Goal: Navigation & Orientation: Find specific page/section

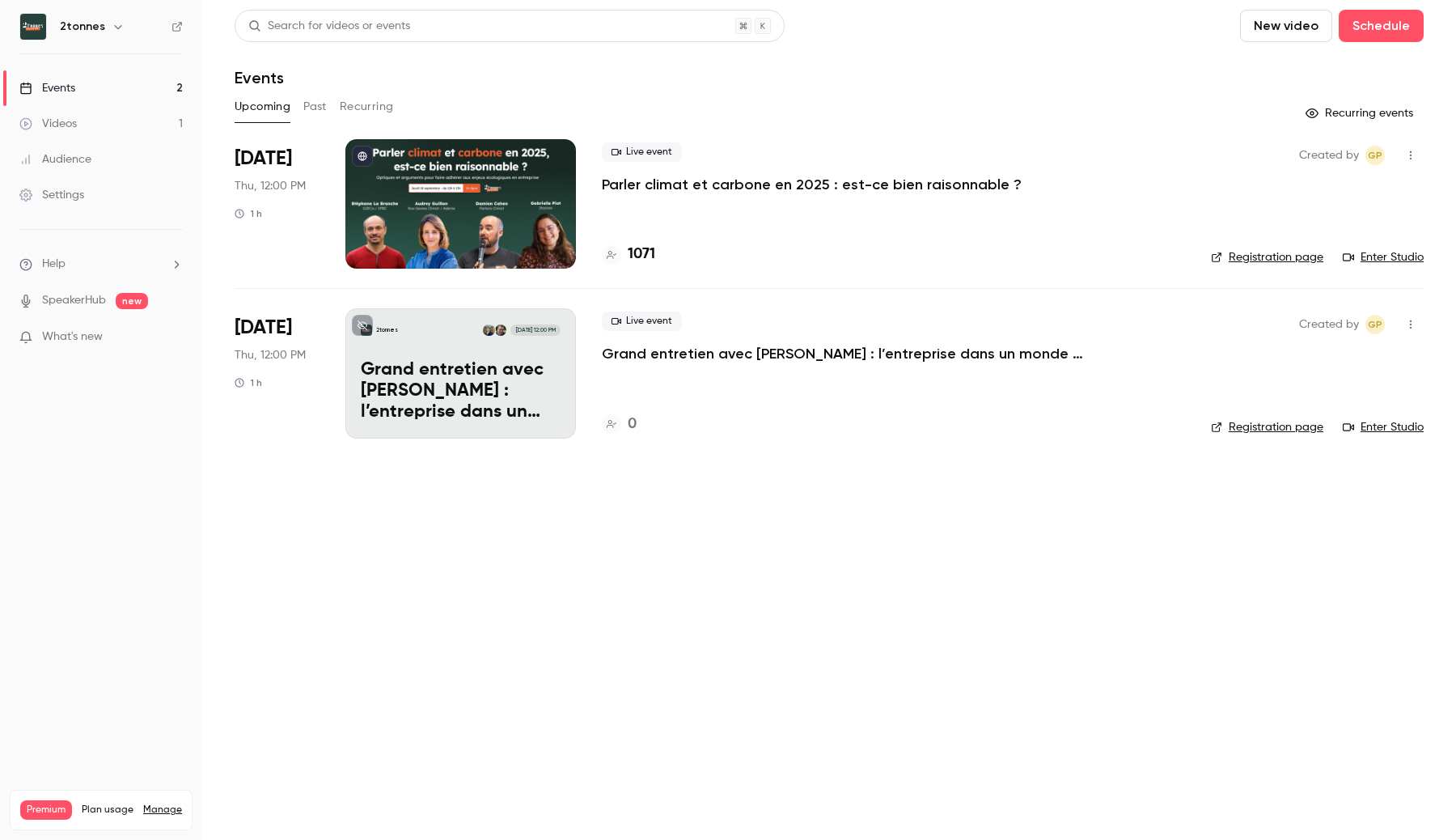
click at [90, 196] on link "Settings" at bounding box center [101, 194] width 202 height 35
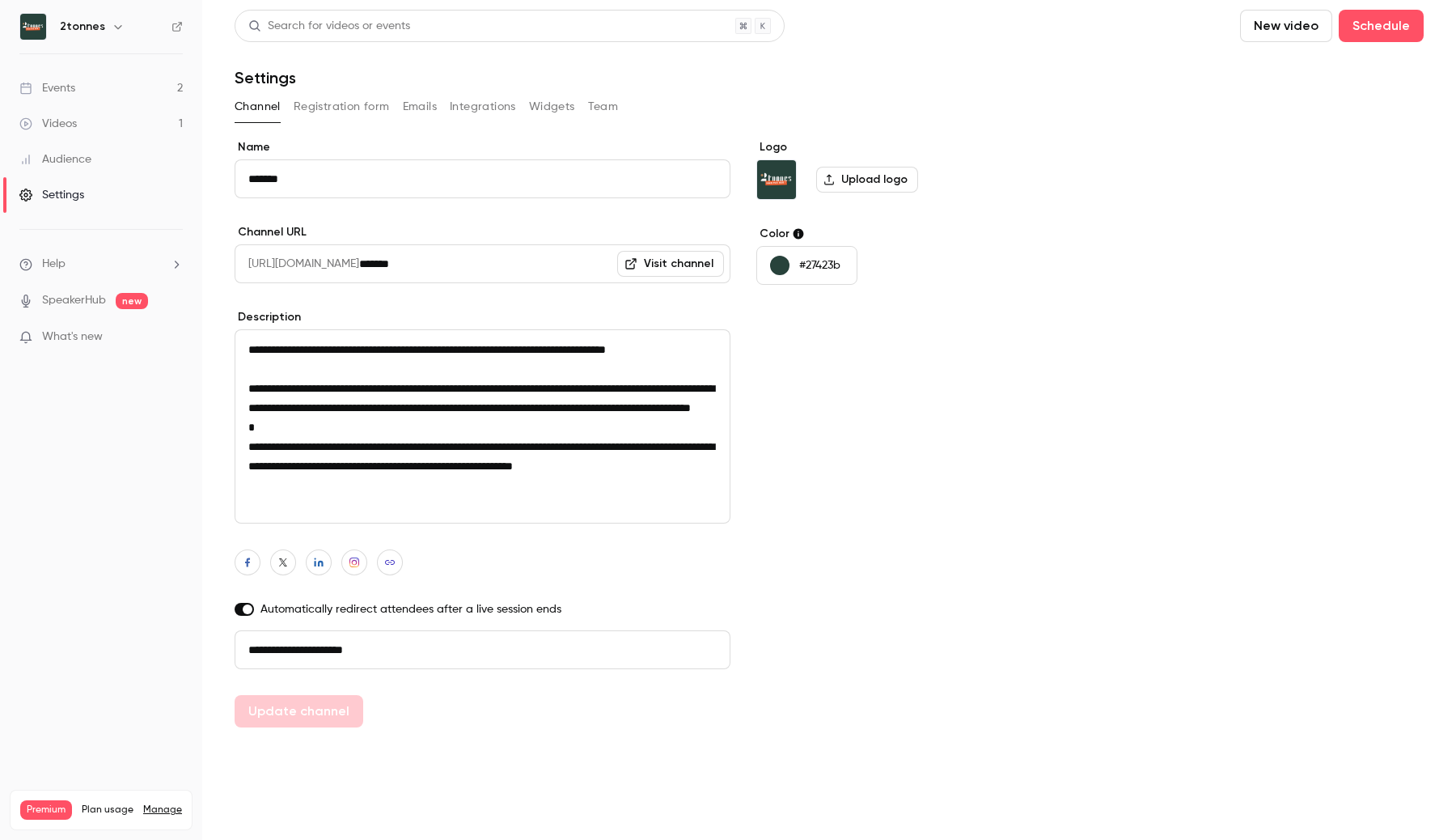
click at [602, 110] on button "Team" at bounding box center [604, 107] width 31 height 26
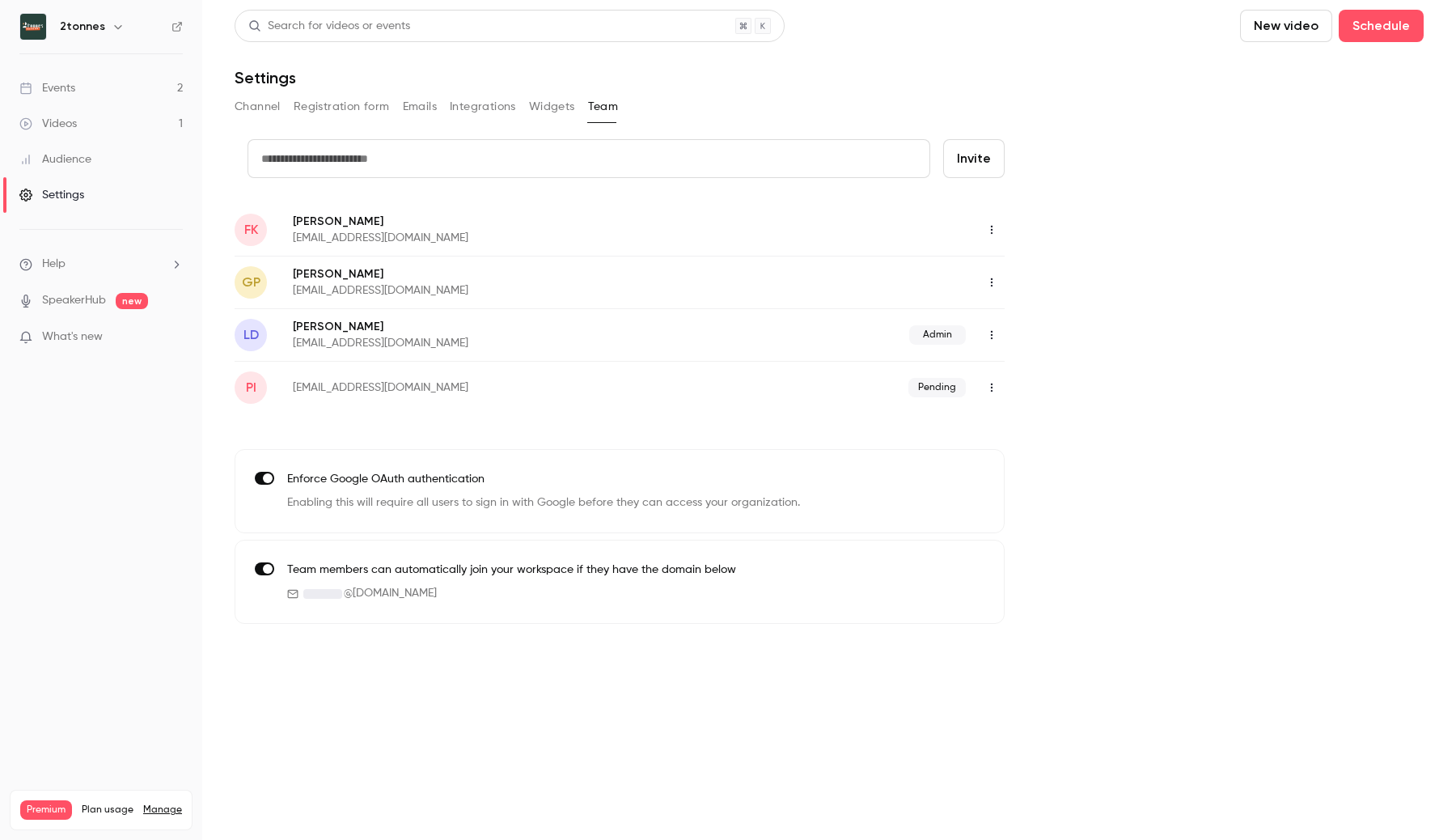
click at [145, 97] on link "Events 2" at bounding box center [101, 88] width 202 height 35
